Goal: Task Accomplishment & Management: Complete application form

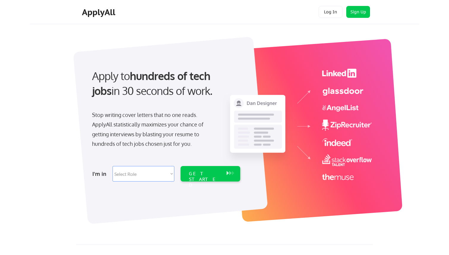
click at [168, 174] on select "Select Role Software Engineering Product Management Customer Success Sales UI/U…" at bounding box center [144, 173] width 62 height 15
select select ""design""
click at [113, 166] on select "Select Role Software Engineering Product Management Customer Success Sales UI/U…" at bounding box center [144, 173] width 62 height 15
select select ""design""
click at [197, 176] on div "GET STARTED" at bounding box center [205, 179] width 32 height 17
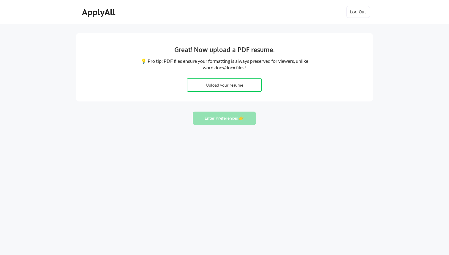
click at [236, 85] on input "file" at bounding box center [224, 84] width 74 height 13
type input "C:\fakepath\Isaiah - Resume.pdf"
click at [231, 122] on button "Enter Preferences 👉" at bounding box center [224, 117] width 63 height 13
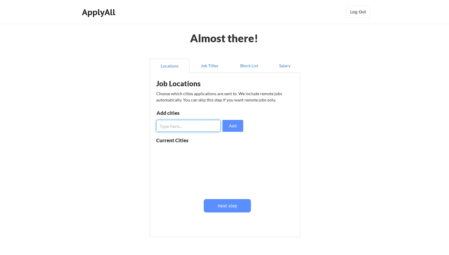
click at [213, 131] on input "input" at bounding box center [188, 126] width 64 height 12
type input "S"
type input "w"
type input "Woodbridge, NJ"
click at [225, 127] on button "Add" at bounding box center [232, 126] width 21 height 12
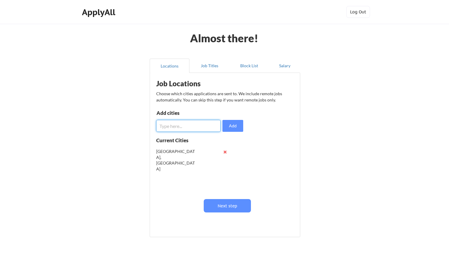
click at [202, 125] on input "input" at bounding box center [188, 126] width 64 height 12
type input "[GEOGRAPHIC_DATA], [GEOGRAPHIC_DATA]"
click at [224, 121] on button "Add" at bounding box center [232, 126] width 21 height 12
click at [188, 130] on input "input" at bounding box center [188, 126] width 64 height 12
type input "[GEOGRAPHIC_DATA], [GEOGRAPHIC_DATA]"
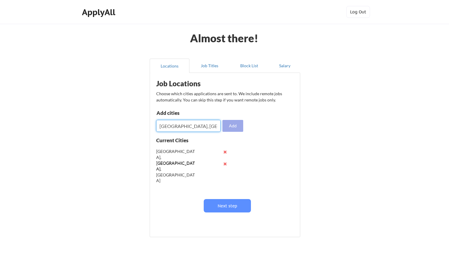
click at [229, 131] on button "Add" at bounding box center [232, 126] width 21 height 12
click at [212, 124] on input "input" at bounding box center [188, 126] width 64 height 12
type input "Warren, NJ"
click at [229, 122] on button "Add" at bounding box center [232, 126] width 21 height 12
click at [204, 124] on input "input" at bounding box center [188, 126] width 64 height 12
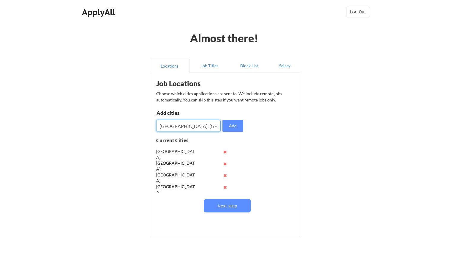
type input "Flemington, NJ"
click at [236, 124] on button "Add" at bounding box center [232, 126] width 21 height 12
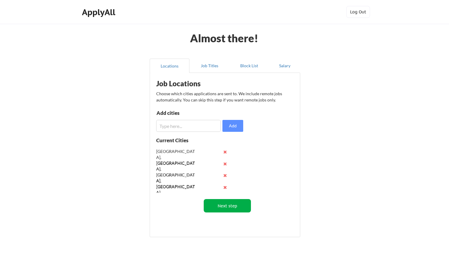
click at [230, 206] on button "Next step" at bounding box center [227, 205] width 47 height 13
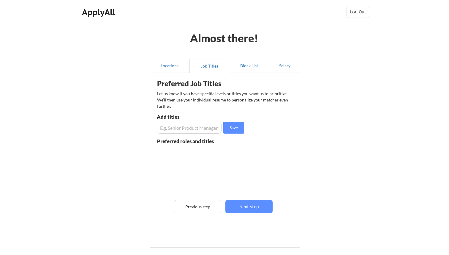
click at [180, 127] on input "input" at bounding box center [189, 127] width 65 height 12
type input "Front-End Developer"
click at [229, 127] on button "Save" at bounding box center [233, 127] width 21 height 12
click at [194, 127] on input "input" at bounding box center [189, 127] width 65 height 12
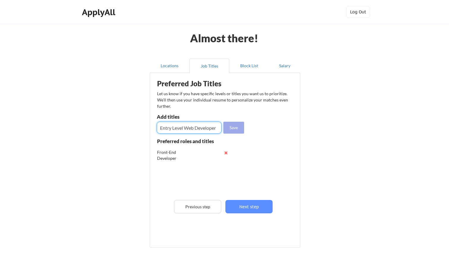
type input "Entry Level Web Developer"
click at [236, 124] on button "Save" at bounding box center [233, 127] width 21 height 12
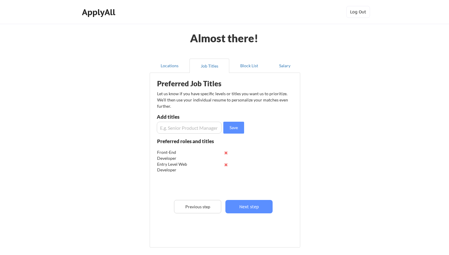
click at [203, 129] on input "input" at bounding box center [189, 127] width 65 height 12
type input "Web Developer"
click at [230, 125] on button "Save" at bounding box center [233, 127] width 21 height 12
click at [257, 205] on button "Next step" at bounding box center [248, 206] width 47 height 13
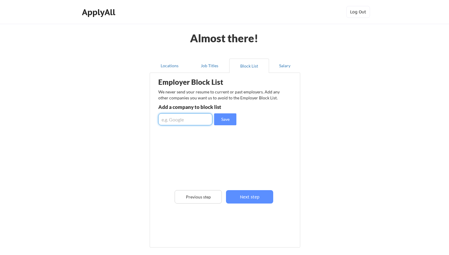
click at [186, 119] on input "input" at bounding box center [185, 119] width 54 height 12
type input "Miles Technologies"
click at [220, 119] on button "Save" at bounding box center [225, 119] width 22 height 12
click at [202, 119] on input "input" at bounding box center [185, 119] width 54 height 12
type input "InvestCloud, Inc."
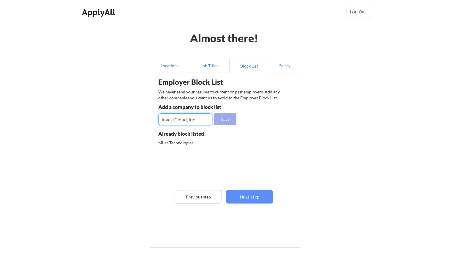
click at [221, 118] on button "Save" at bounding box center [225, 119] width 22 height 12
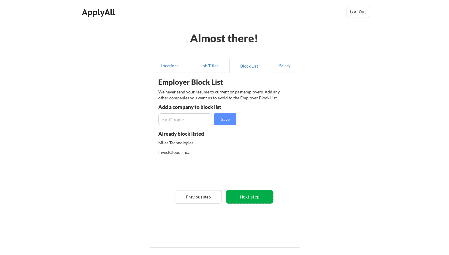
click at [257, 196] on button "Next step" at bounding box center [249, 196] width 47 height 13
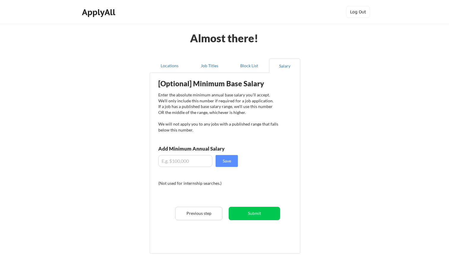
click at [181, 160] on input "input" at bounding box center [185, 161] width 54 height 12
type input "$60,000"
click at [191, 171] on div "[Optional] Minimum Base Salary Enter the absolute minimum annual base salary yo…" at bounding box center [226, 161] width 146 height 170
click at [227, 161] on button "Save" at bounding box center [227, 161] width 22 height 12
click at [266, 215] on button "Submit" at bounding box center [254, 212] width 51 height 13
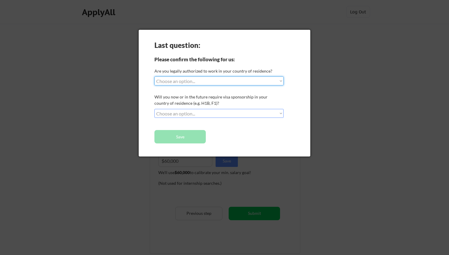
click at [234, 77] on select "Choose an option... Yes, I am a US Citizen Yes, I am a Canadian Citizen Yes, I …" at bounding box center [218, 80] width 129 height 9
select select ""yes__i_am_a_us_citizen""
click at [154, 76] on select "Choose an option... Yes, I am a US Citizen Yes, I am a Canadian Citizen Yes, I …" at bounding box center [218, 80] width 129 height 9
click at [240, 113] on select "Choose an option... No, I will not need sponsorship Yes, I will need sponsorship" at bounding box center [218, 113] width 129 height 9
select select ""no__i_will_not_need_sponsorship""
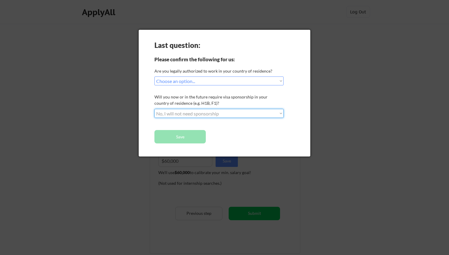
click at [154, 109] on select "Choose an option... No, I will not need sponsorship Yes, I will need sponsorship" at bounding box center [218, 113] width 129 height 9
click at [193, 140] on button "Save" at bounding box center [179, 136] width 51 height 13
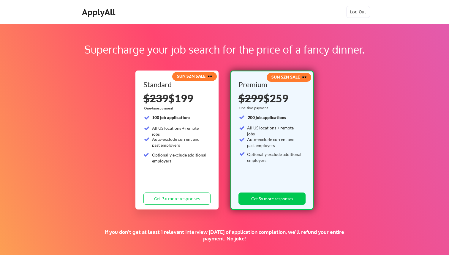
click at [106, 12] on div "ApplyAll" at bounding box center [99, 12] width 35 height 10
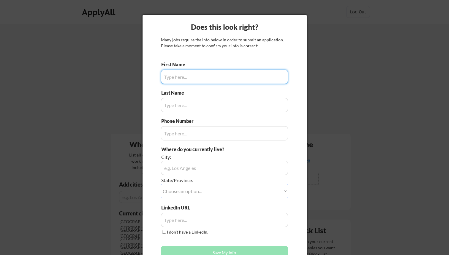
click at [201, 80] on input "input" at bounding box center [224, 77] width 127 height 14
type input "[DEMOGRAPHIC_DATA]"
click at [179, 80] on input "input" at bounding box center [224, 77] width 127 height 14
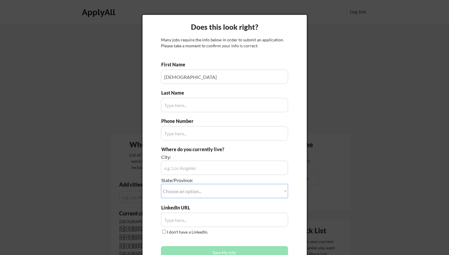
click at [179, 93] on div "Last Name" at bounding box center [175, 92] width 29 height 7
click at [180, 99] on input "input" at bounding box center [224, 105] width 127 height 14
type input "Wesley"
click at [181, 129] on input "input" at bounding box center [224, 133] width 127 height 14
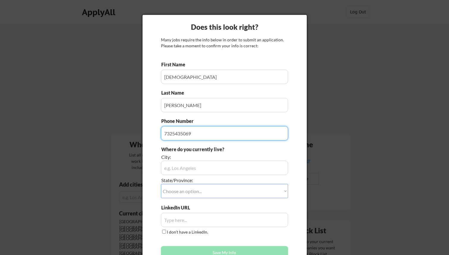
type input "7325435069"
click at [179, 167] on input "input" at bounding box center [224, 167] width 127 height 14
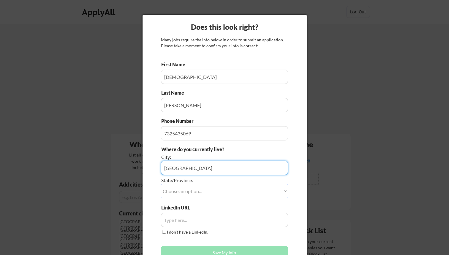
type input "Somerset"
click at [183, 194] on select "Choose an option... Other/Not Applicable Alabama Alaska Alberta Arizona Arkansa…" at bounding box center [224, 191] width 127 height 14
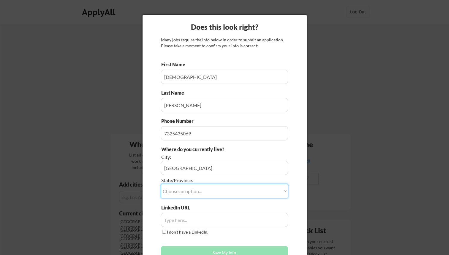
select select ""New Jersey""
click at [161, 184] on select "Choose an option... Other/Not Applicable Alabama Alaska Alberta Arizona Arkansa…" at bounding box center [224, 191] width 127 height 14
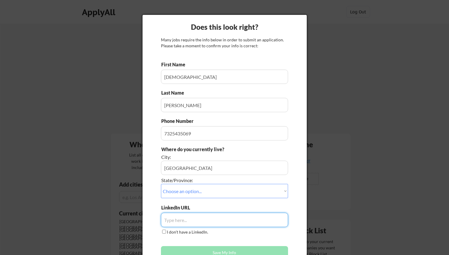
click at [178, 215] on input "input" at bounding box center [224, 219] width 127 height 14
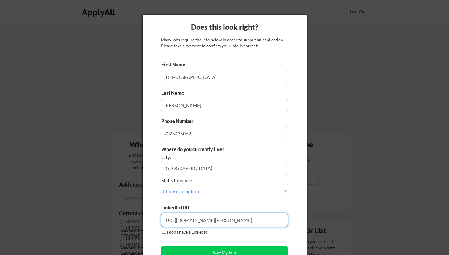
click at [241, 223] on input "input" at bounding box center [224, 219] width 127 height 14
type input "https://linkedin.com/in/isaiah-wesley-ai"
click at [449, 170] on div at bounding box center [224, 127] width 449 height 255
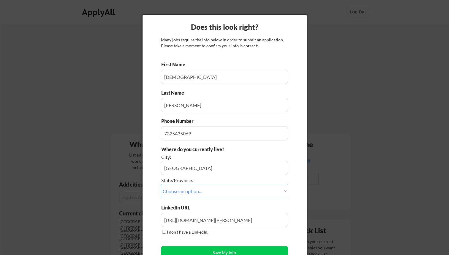
scroll to position [52, 0]
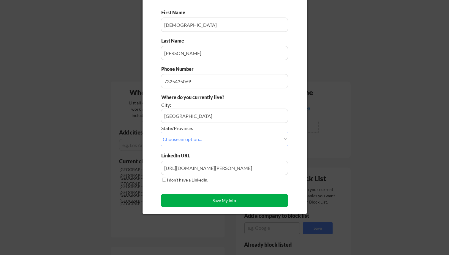
click at [231, 200] on button "Save My Info" at bounding box center [224, 200] width 127 height 13
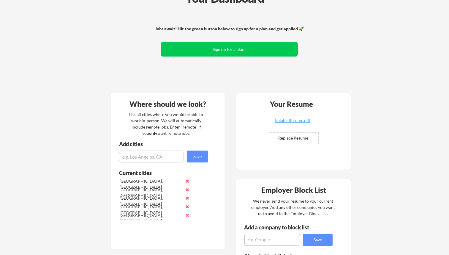
scroll to position [0, 0]
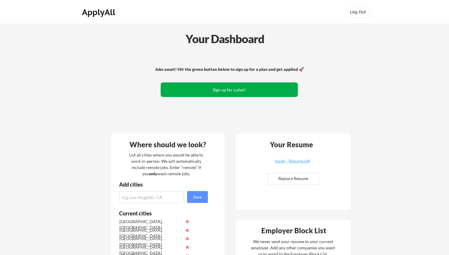
click at [221, 88] on button "Sign up for a plan!" at bounding box center [229, 89] width 137 height 15
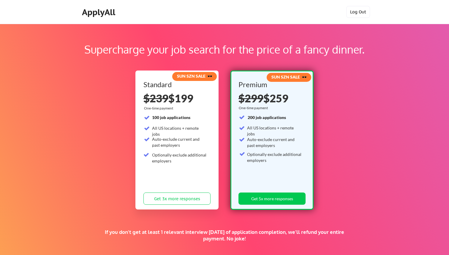
click at [352, 12] on button "Log Out" at bounding box center [358, 12] width 24 height 12
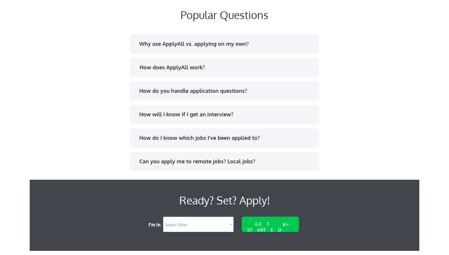
scroll to position [1134, 0]
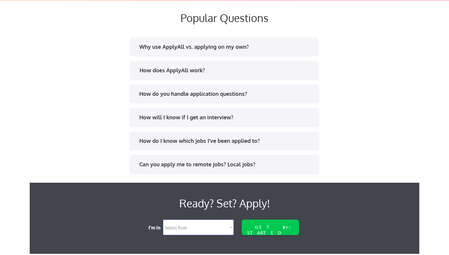
click at [265, 114] on div "How will I know if I get an interview?" at bounding box center [226, 116] width 174 height 7
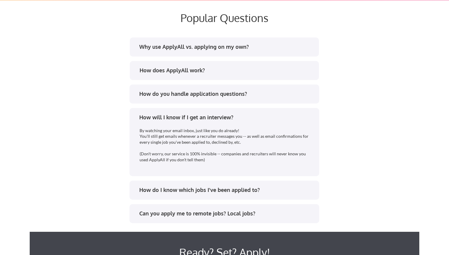
click at [265, 114] on div "How will I know if I get an interview?" at bounding box center [226, 116] width 174 height 7
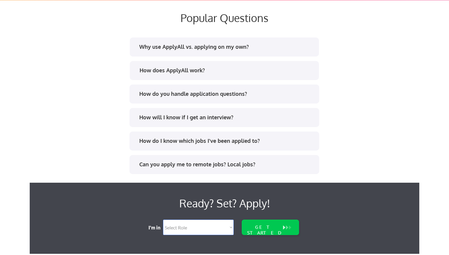
click at [265, 136] on div "How do I know which jobs I've been applied to?" at bounding box center [225, 140] width 190 height 19
click at [264, 142] on div "How do I know which jobs I've been applied to?" at bounding box center [226, 140] width 174 height 7
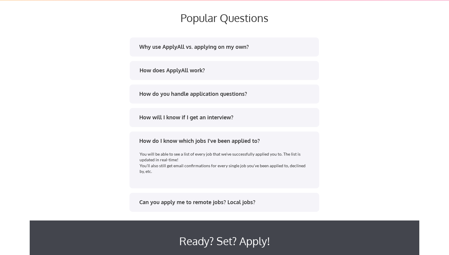
click at [264, 142] on div "How do I know which jobs I've been applied to?" at bounding box center [226, 140] width 174 height 7
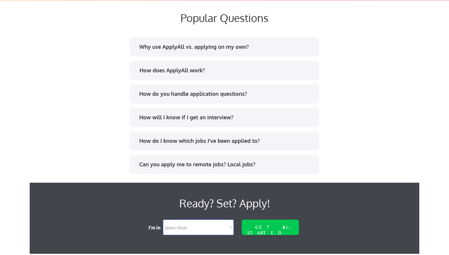
click at [260, 168] on div "Can you apply me to remote jobs? Local jobs?" at bounding box center [226, 163] width 174 height 7
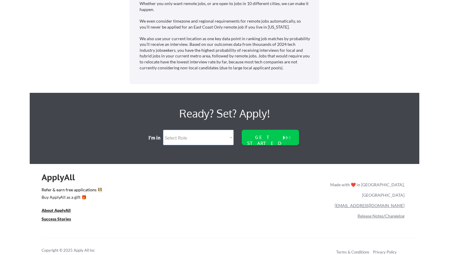
scroll to position [1320, 0]
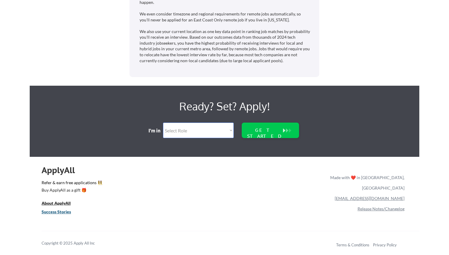
click at [62, 211] on u "Success Stories" at bounding box center [56, 211] width 29 height 5
